Goal: Find specific page/section: Find specific page/section

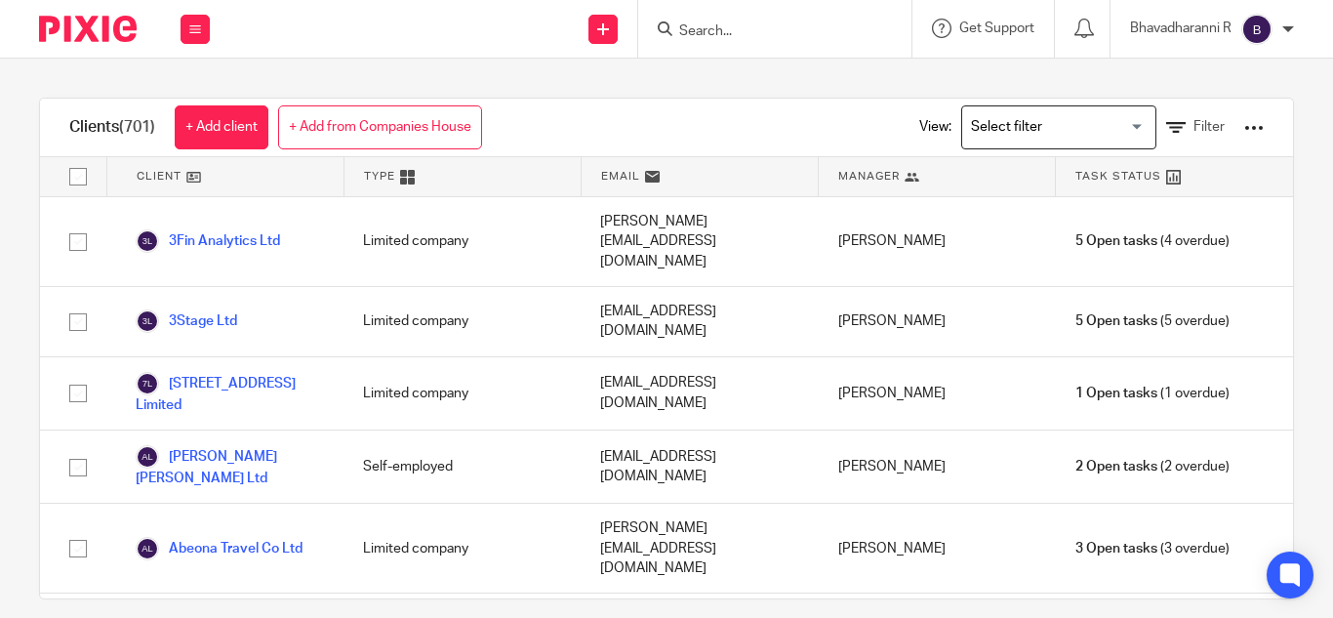
click at [688, 24] on input "Search" at bounding box center [765, 32] width 176 height 18
click at [691, 28] on input "Search" at bounding box center [765, 32] width 176 height 18
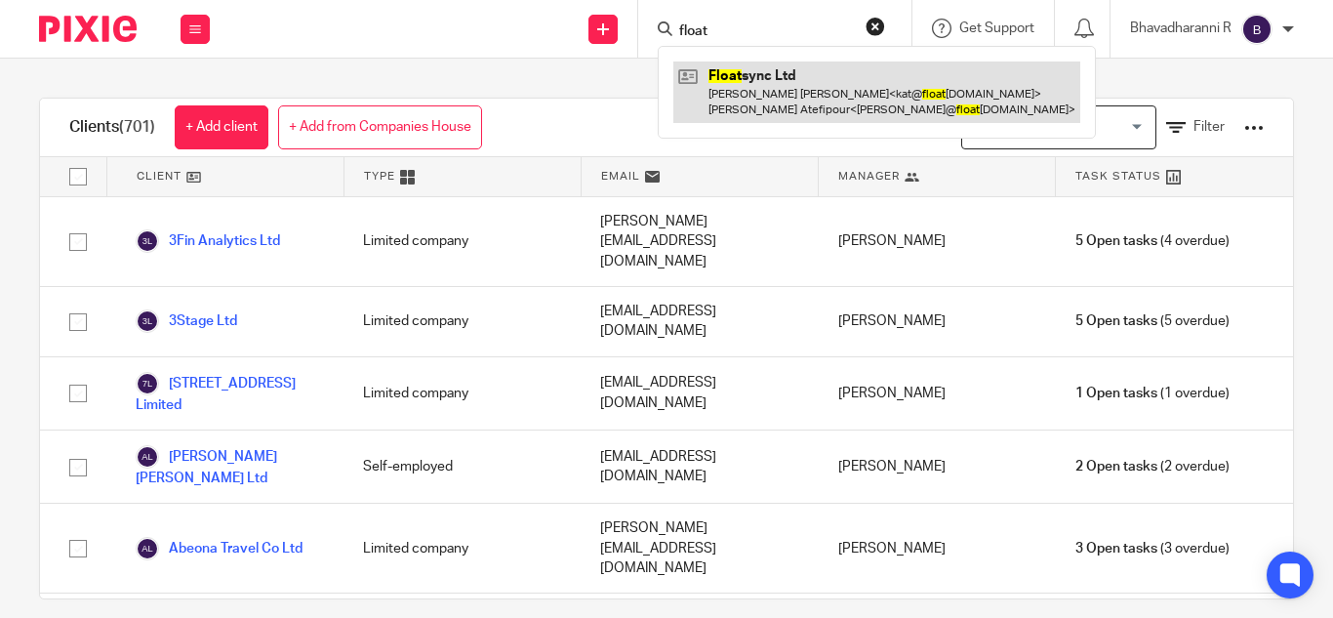
type input "float"
click at [771, 108] on link at bounding box center [876, 91] width 407 height 61
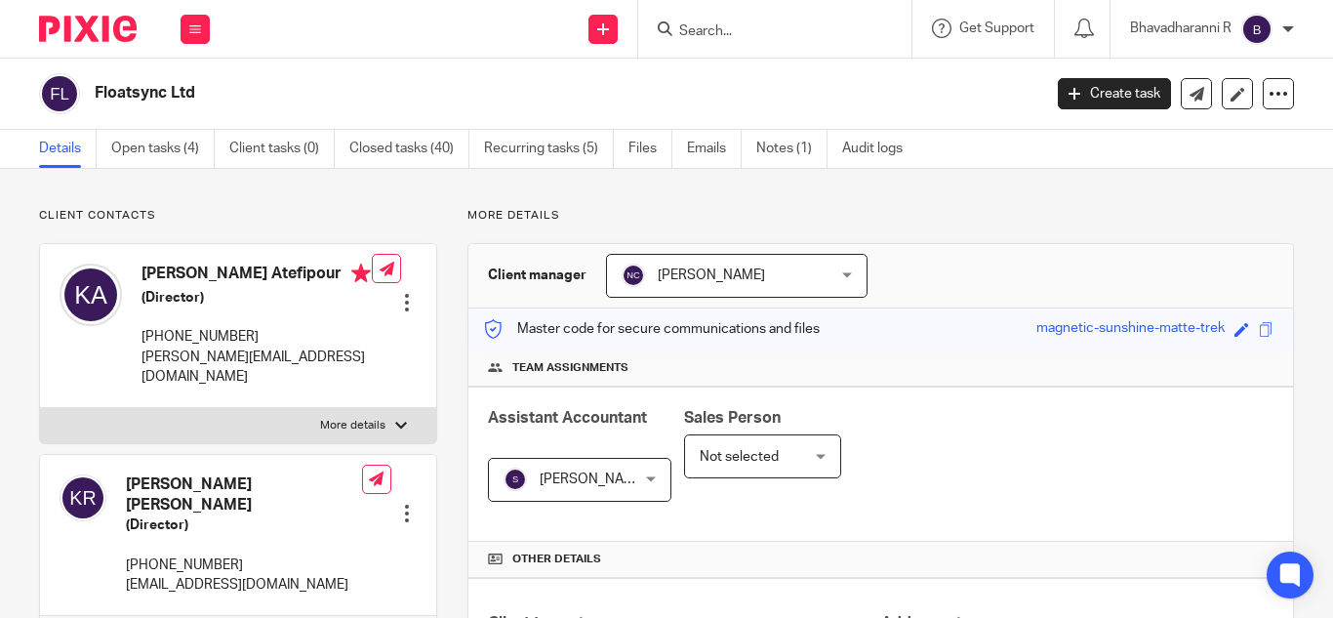
click at [700, 29] on input "Search" at bounding box center [765, 32] width 176 height 18
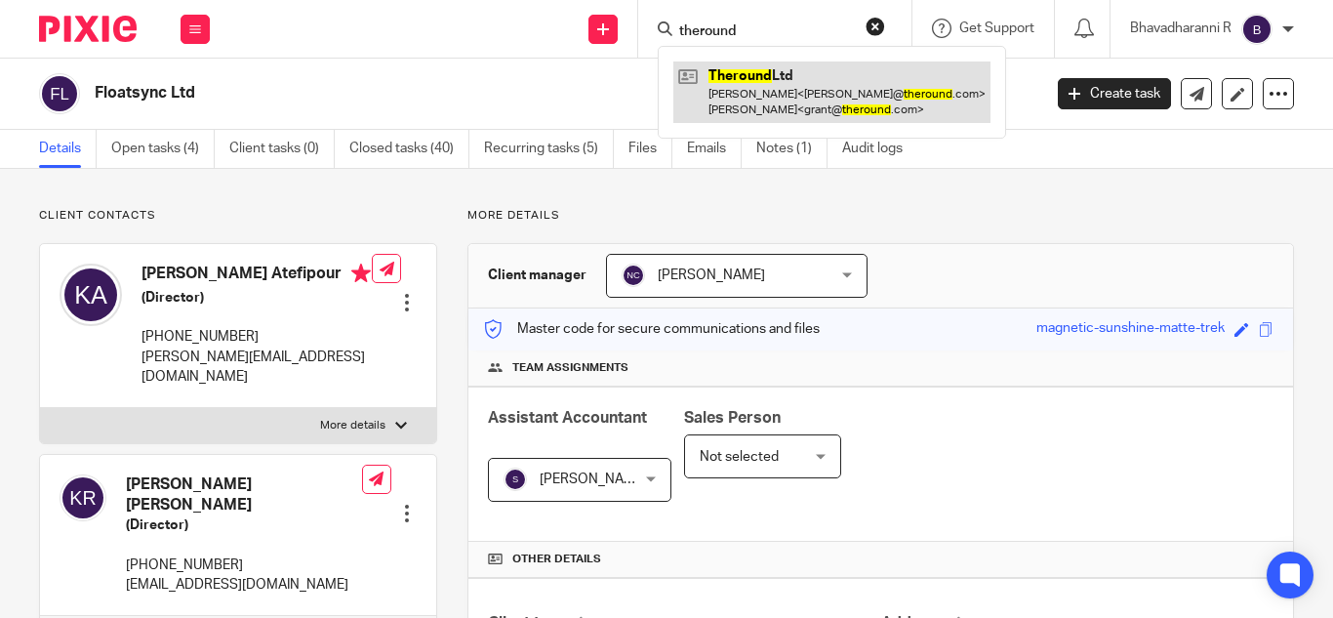
type input "theround"
drag, startPoint x: 746, startPoint y: 122, endPoint x: 742, endPoint y: 112, distance: 10.5
click at [746, 119] on link at bounding box center [831, 91] width 317 height 61
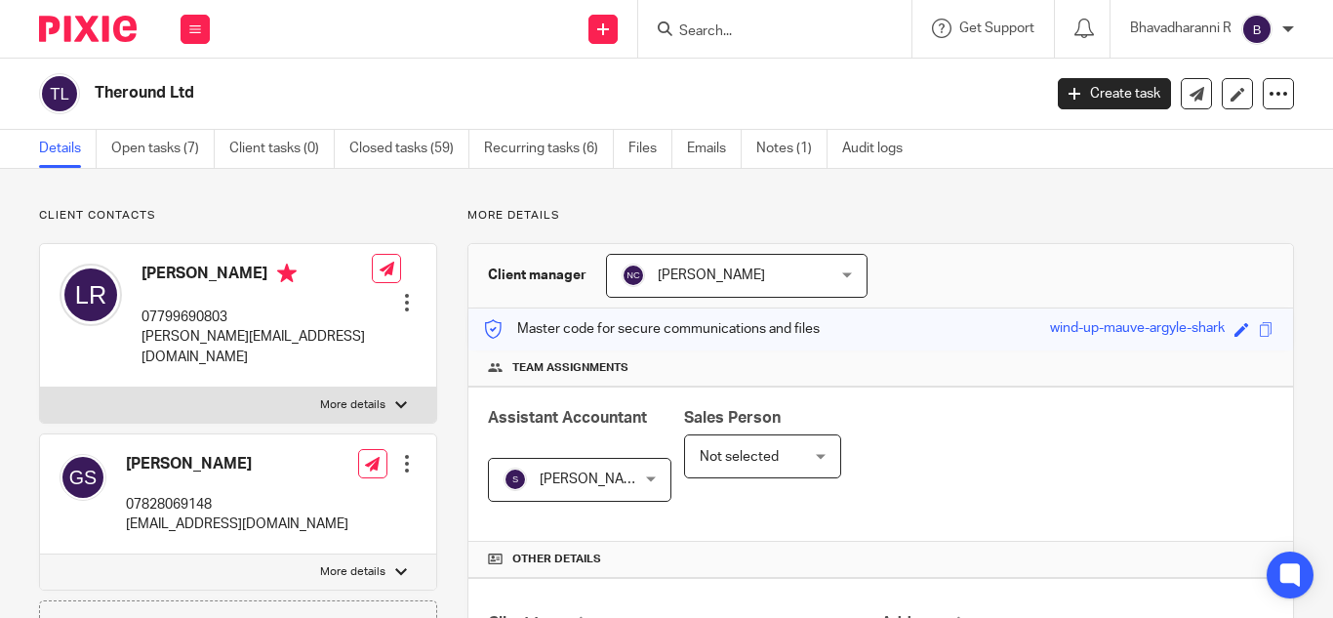
click at [685, 36] on input "Search" at bounding box center [765, 32] width 176 height 18
